Goal: Information Seeking & Learning: Learn about a topic

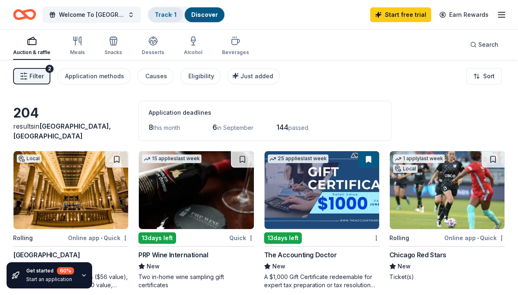
click at [174, 16] on link "Track · 1" at bounding box center [166, 14] width 22 height 7
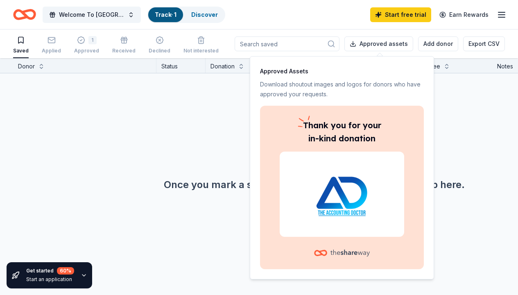
scroll to position [0, 0]
click at [478, 111] on div "No donors found. Once you mark a saved donor as "saved" they'll show up here." at bounding box center [314, 145] width 518 height 144
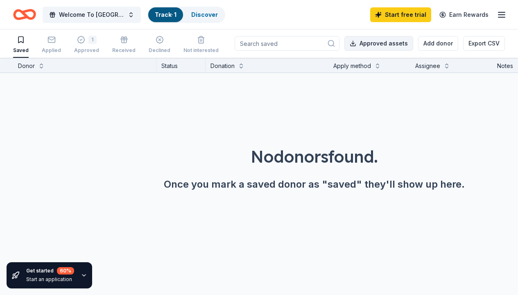
click at [385, 43] on button "Approved assets" at bounding box center [378, 43] width 69 height 15
click at [426, 102] on div "No donors found. Once you mark a saved donor as "saved" they'll show up here." at bounding box center [314, 145] width 518 height 144
click at [43, 68] on button at bounding box center [41, 65] width 7 height 8
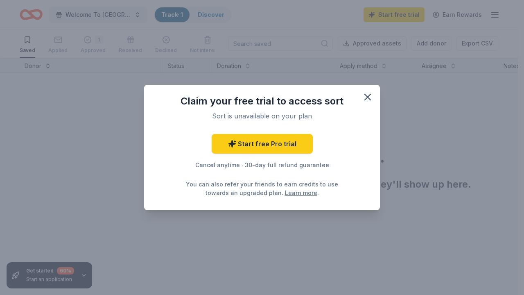
click at [43, 68] on div "Claim your free trial to access sort Sort is unavailable on your plan Start fre…" at bounding box center [262, 147] width 524 height 295
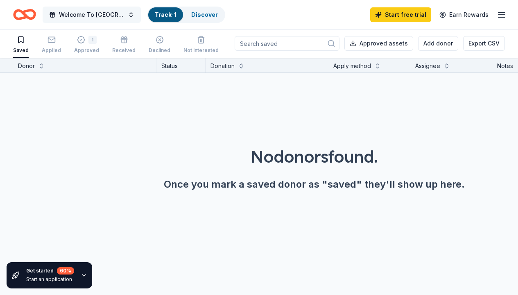
click at [134, 18] on button "Welcome To [GEOGRAPHIC_DATA]" at bounding box center [92, 15] width 98 height 16
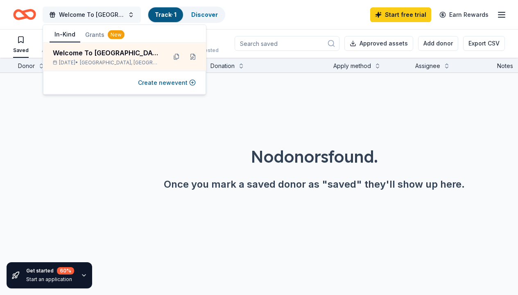
click at [134, 18] on button "Welcome To [GEOGRAPHIC_DATA]" at bounding box center [92, 15] width 98 height 16
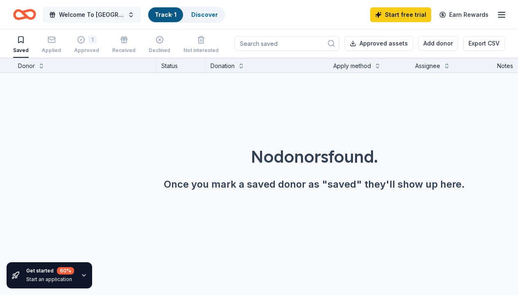
click at [134, 18] on button "Welcome To [GEOGRAPHIC_DATA]" at bounding box center [92, 15] width 98 height 16
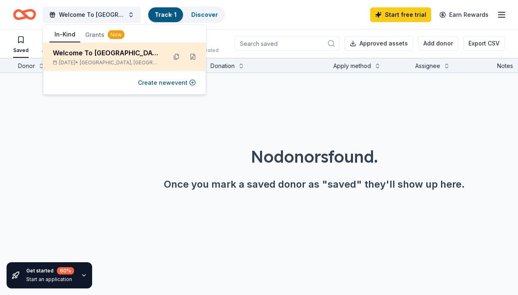
click at [103, 56] on div "Welcome To [GEOGRAPHIC_DATA]" at bounding box center [106, 53] width 107 height 10
click at [96, 59] on span "[GEOGRAPHIC_DATA], [GEOGRAPHIC_DATA]" at bounding box center [120, 62] width 80 height 7
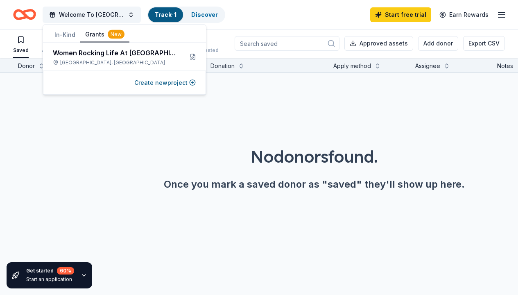
click at [90, 35] on button "Grants New" at bounding box center [104, 35] width 49 height 16
click at [94, 35] on button "Grants New" at bounding box center [104, 35] width 49 height 16
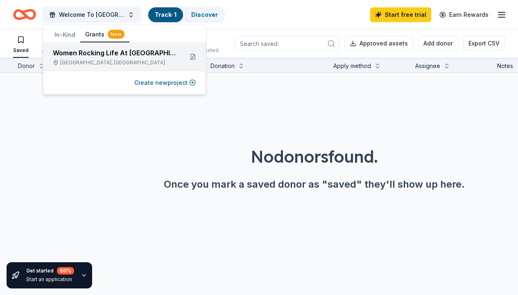
click at [104, 54] on div "Women Rocking Life At [GEOGRAPHIC_DATA]" at bounding box center [115, 53] width 124 height 10
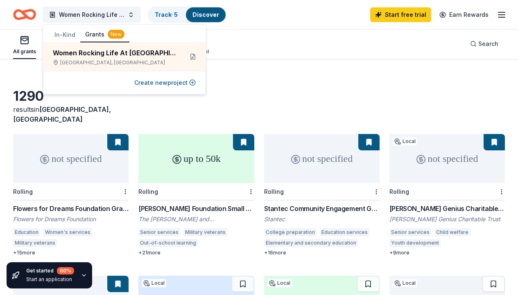
scroll to position [34, 0]
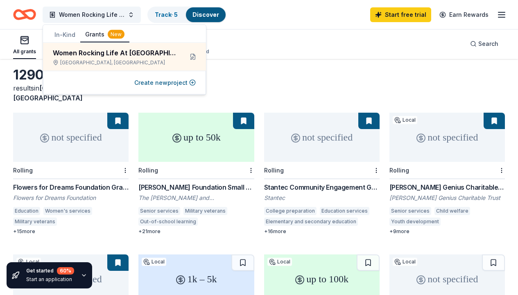
click at [208, 182] on div "[PERSON_NAME] Foundation Small Grants Program" at bounding box center [195, 187] width 115 height 10
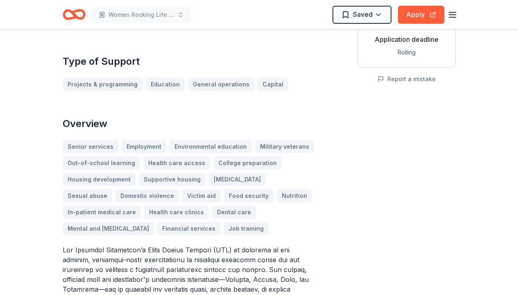
scroll to position [5, 0]
